Goal: Transaction & Acquisition: Subscribe to service/newsletter

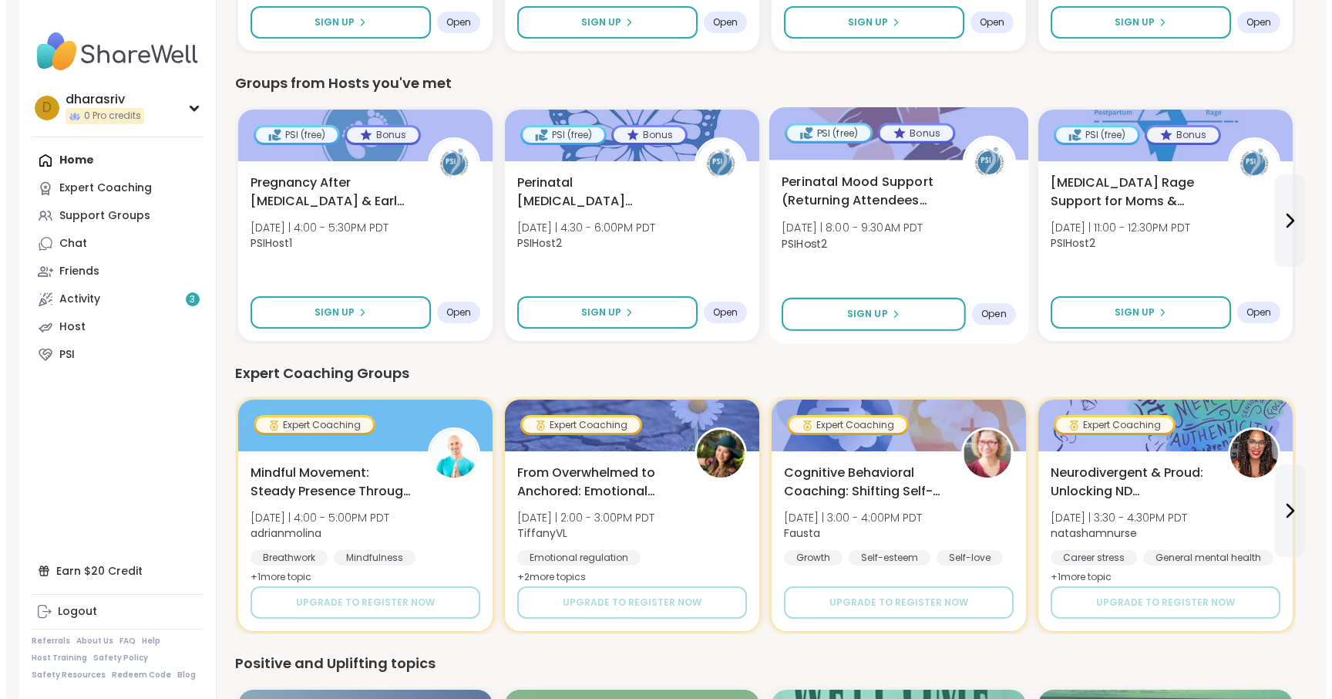
scroll to position [392, 0]
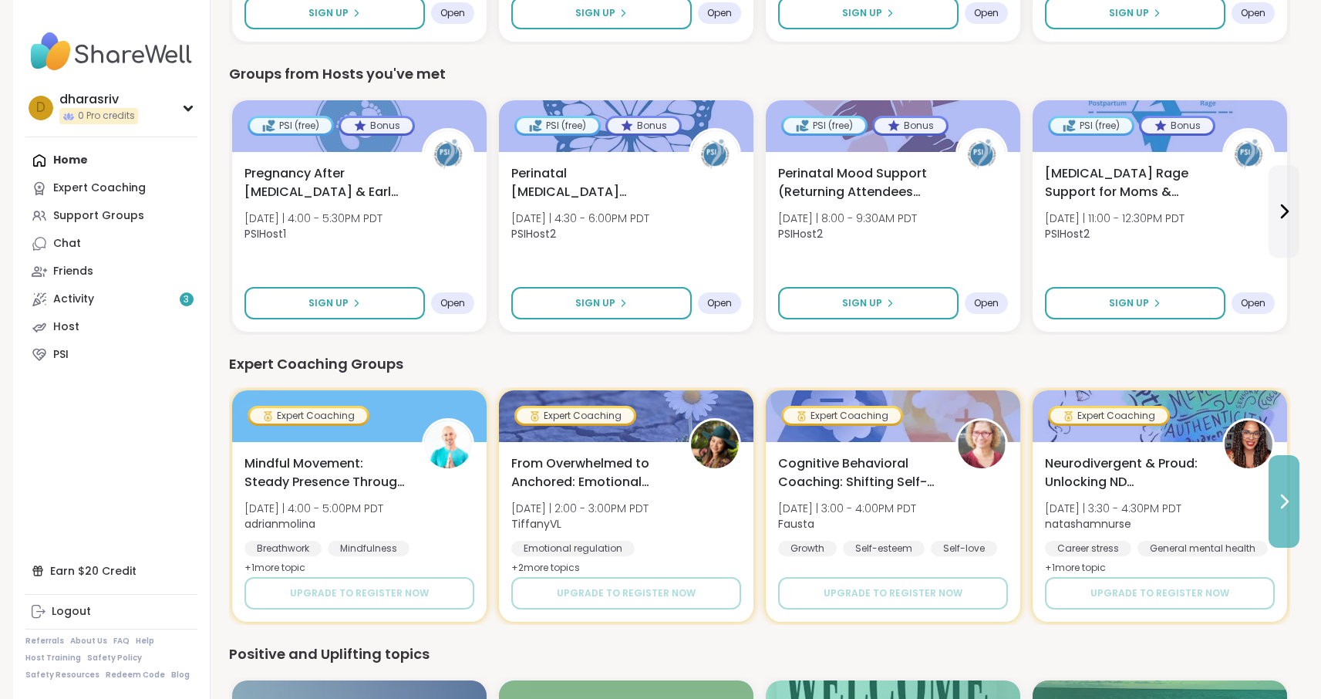
click at [1291, 499] on icon at bounding box center [1284, 501] width 19 height 19
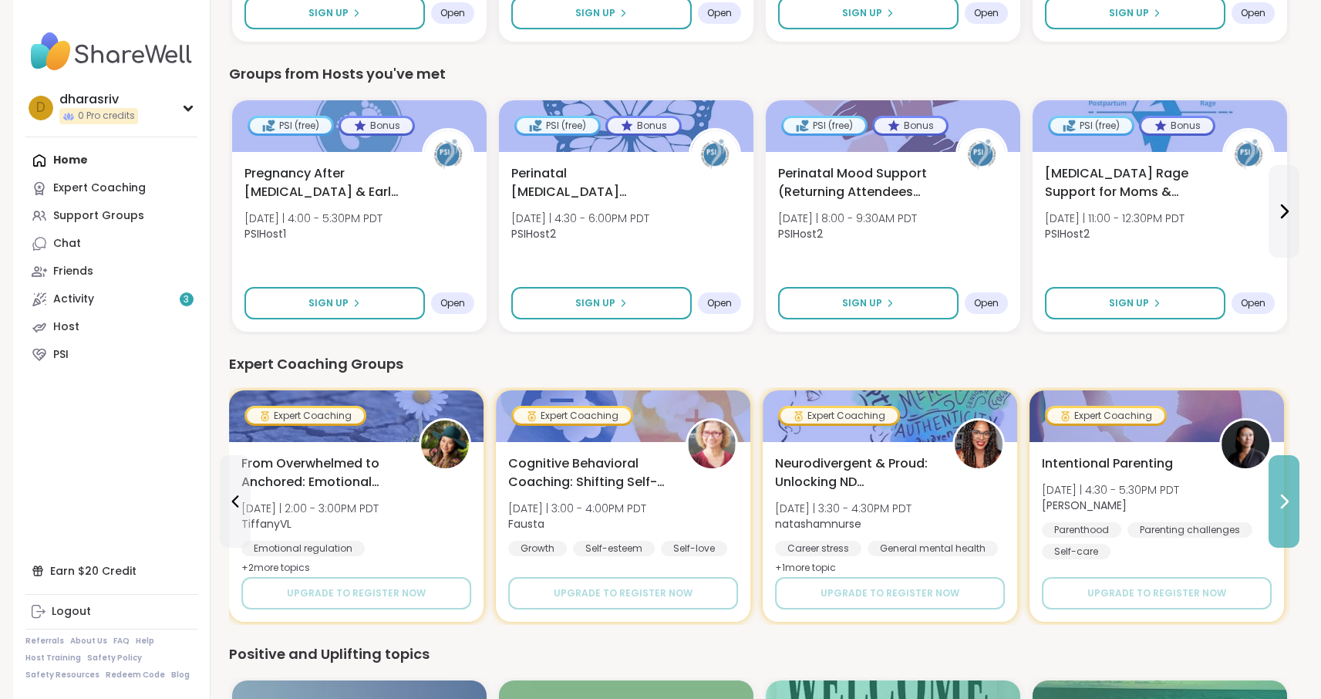
click at [1291, 499] on icon at bounding box center [1284, 501] width 19 height 19
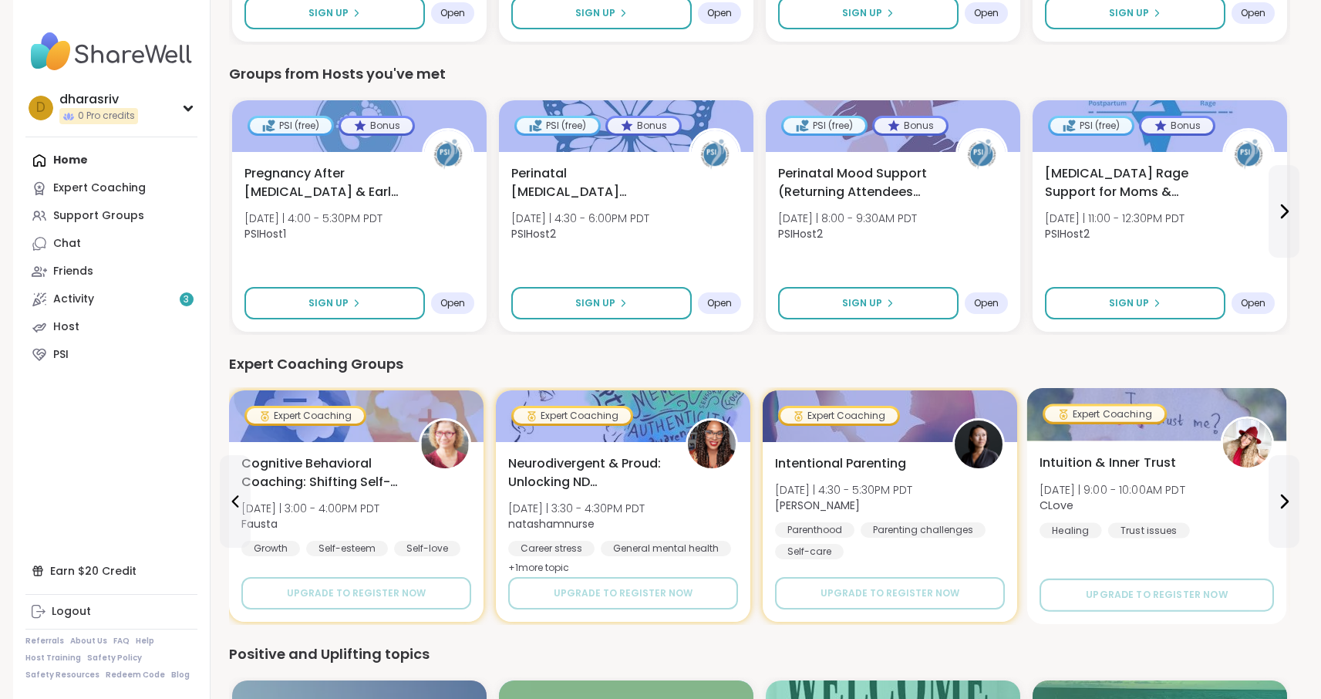
click at [1226, 514] on div "Intuition & Inner Trust [DATE] | 9:00 - 10:00AM PDT CLove Healing Trust issues" at bounding box center [1156, 495] width 234 height 85
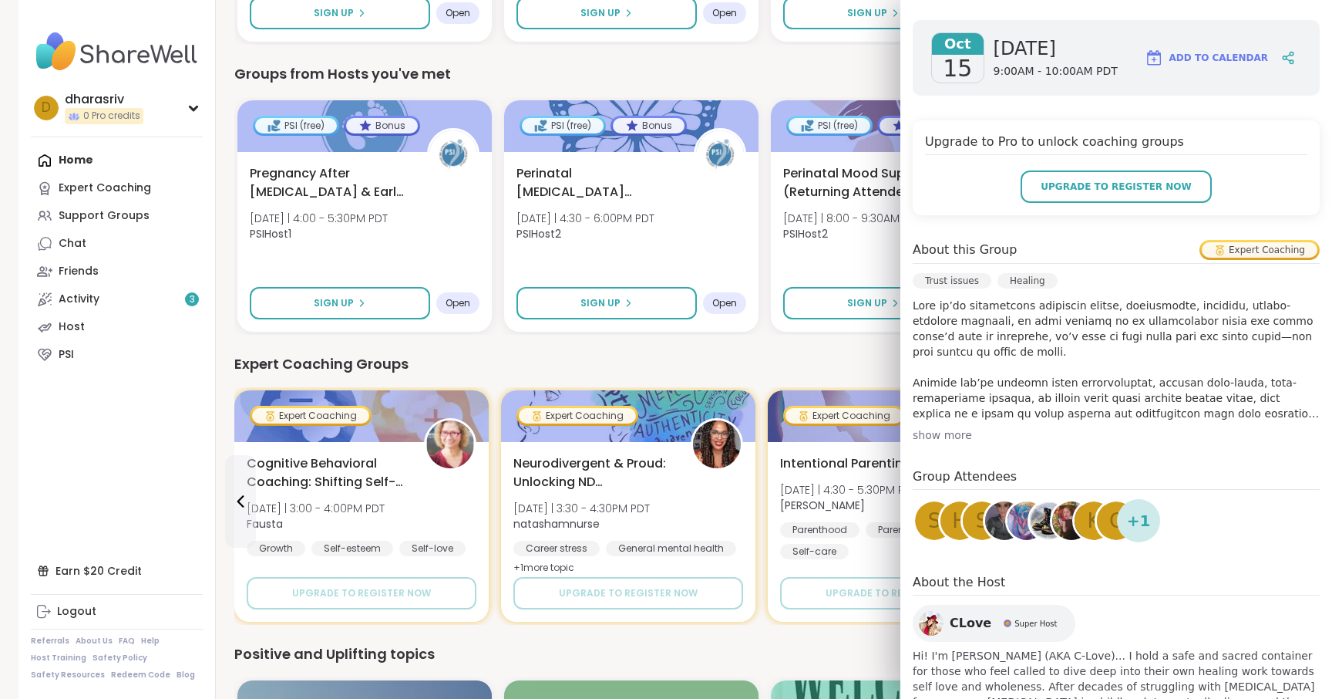
scroll to position [253, 0]
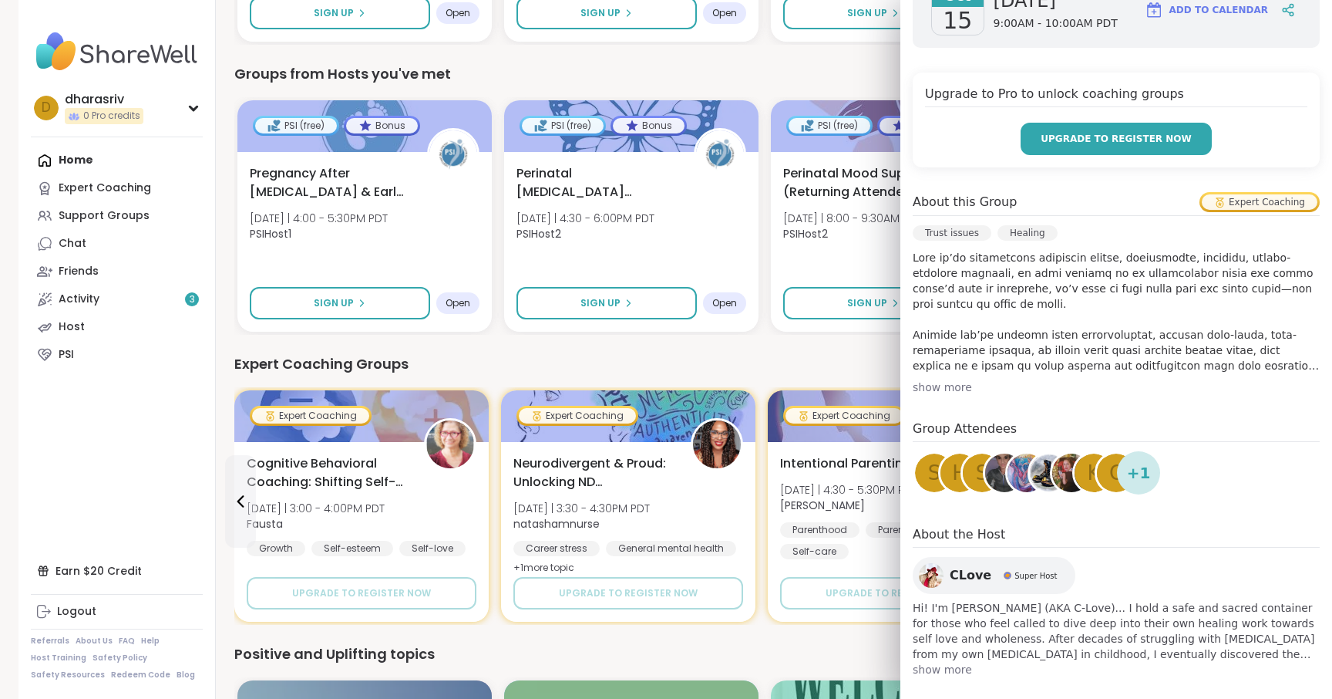
click at [1050, 147] on button "Upgrade to register now" at bounding box center [1116, 139] width 191 height 32
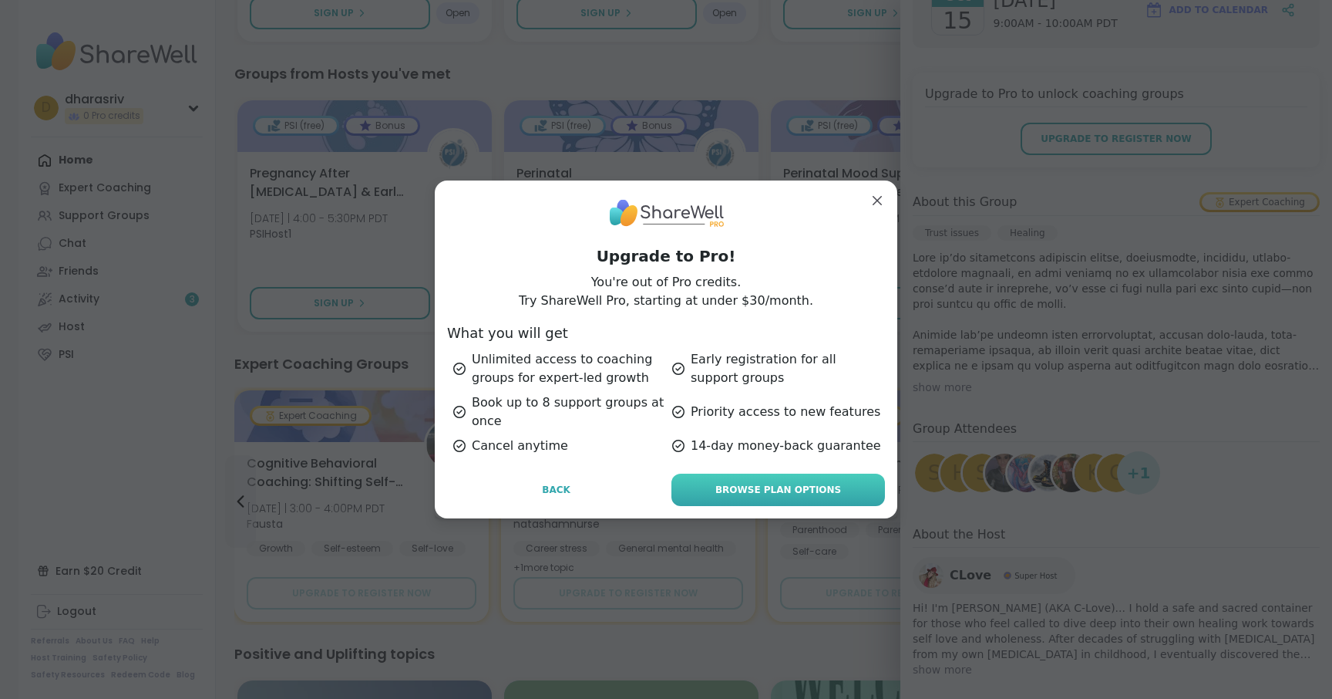
click at [783, 504] on link "Browse Plan Options" at bounding box center [779, 489] width 214 height 32
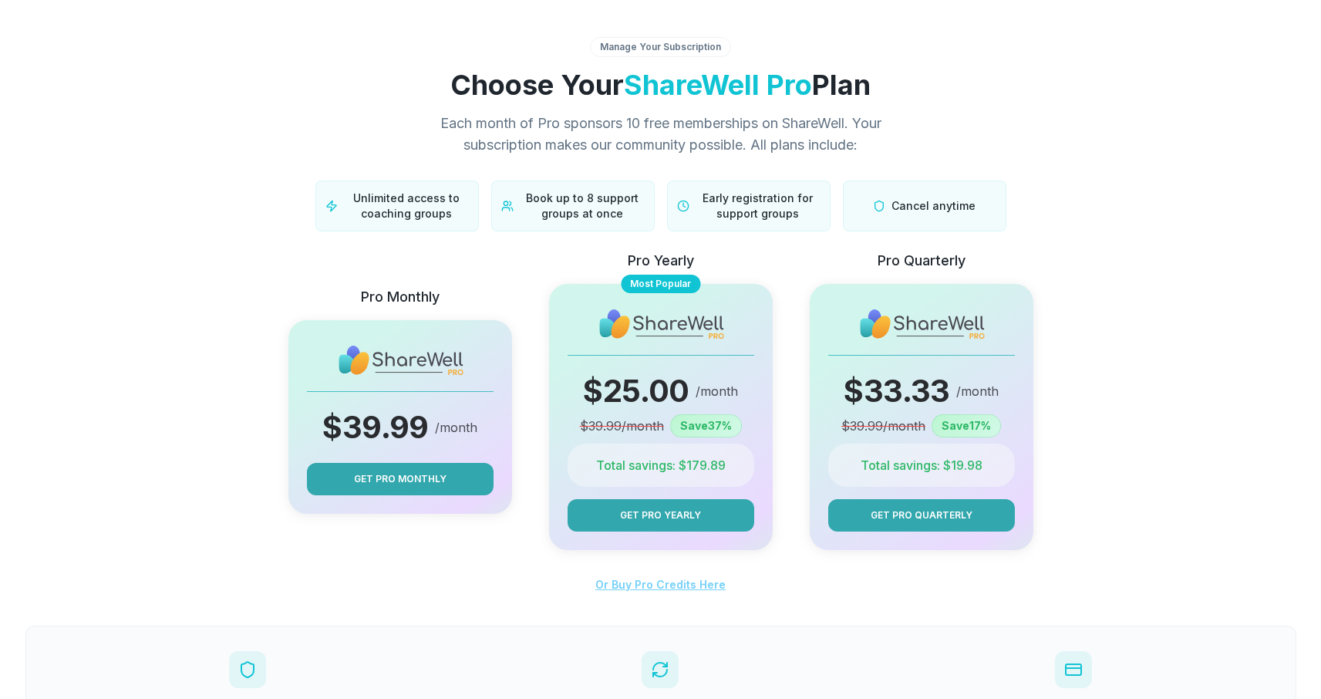
click at [654, 581] on span "Or Buy Pro Credits Here" at bounding box center [660, 584] width 130 height 13
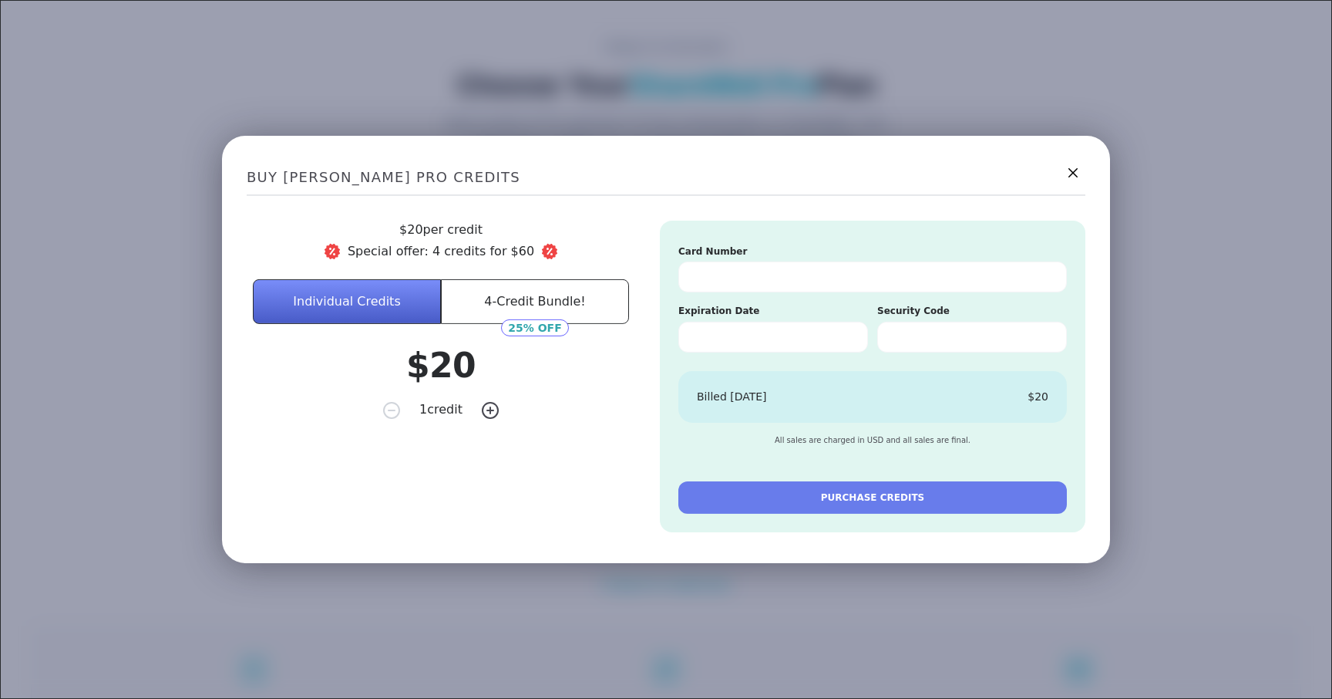
click at [563, 307] on button "4-Credit Bundle!" at bounding box center [535, 301] width 188 height 45
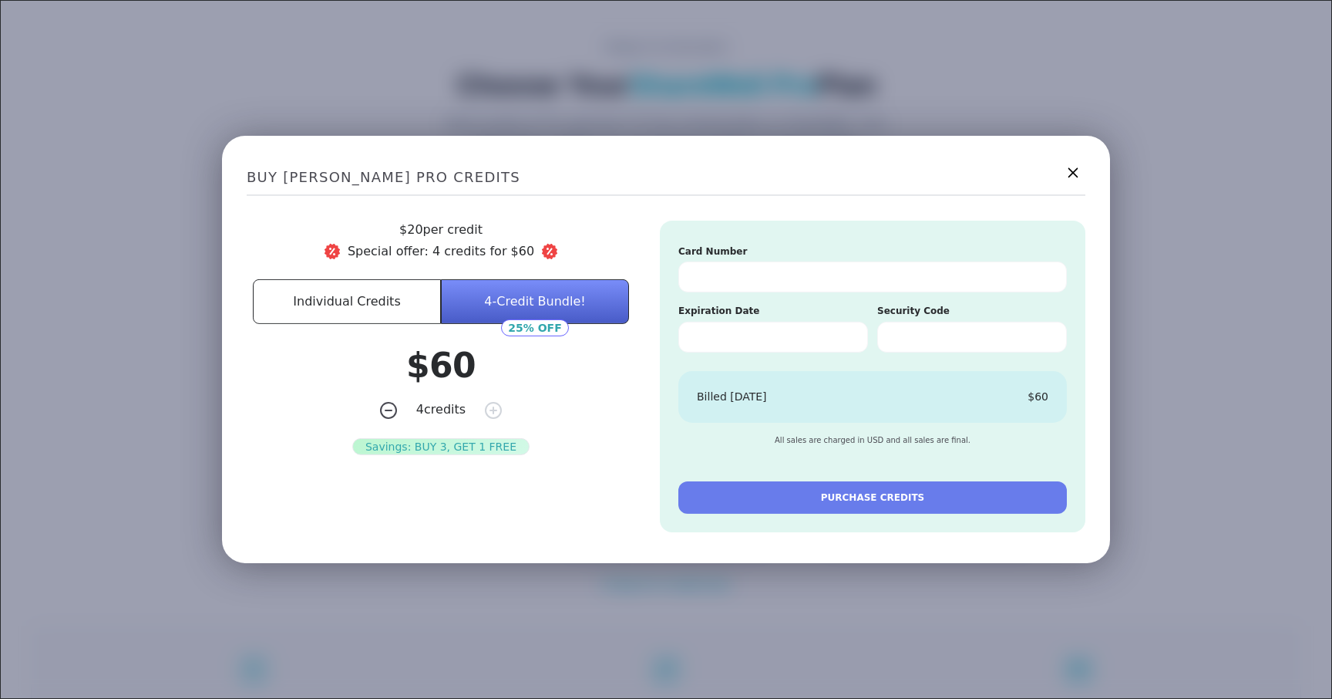
click at [1070, 177] on icon at bounding box center [1072, 172] width 19 height 19
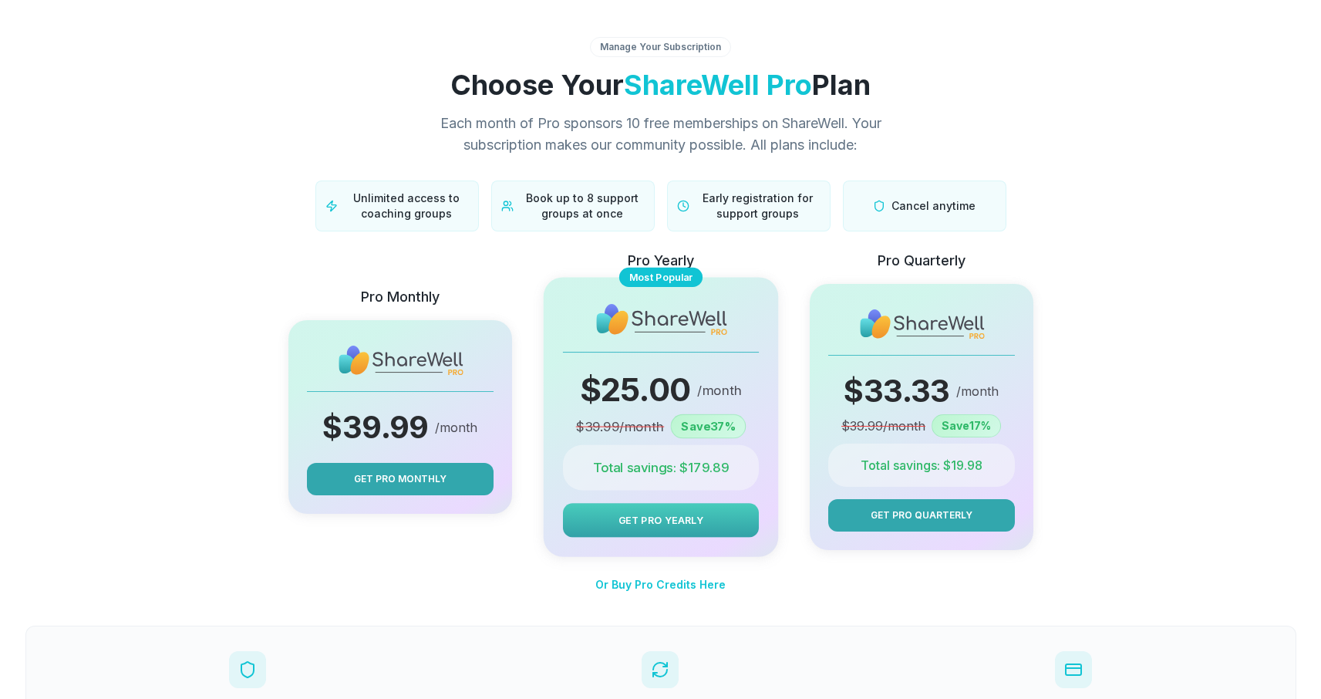
click at [665, 516] on span "Get Pro Yearly" at bounding box center [660, 520] width 85 height 15
